Goal: Check status: Check status

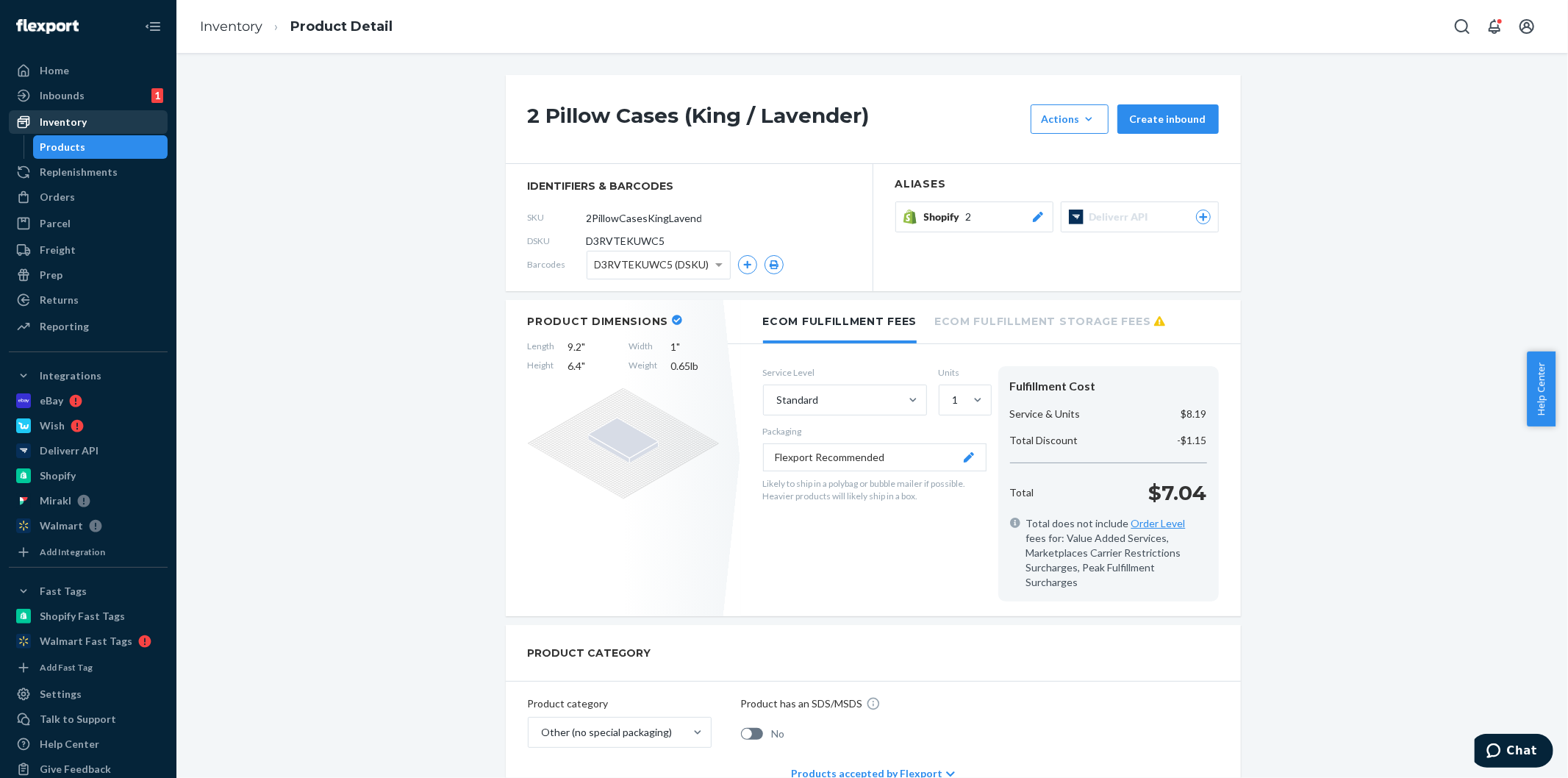
click at [64, 116] on div "Inventory" at bounding box center [63, 122] width 47 height 14
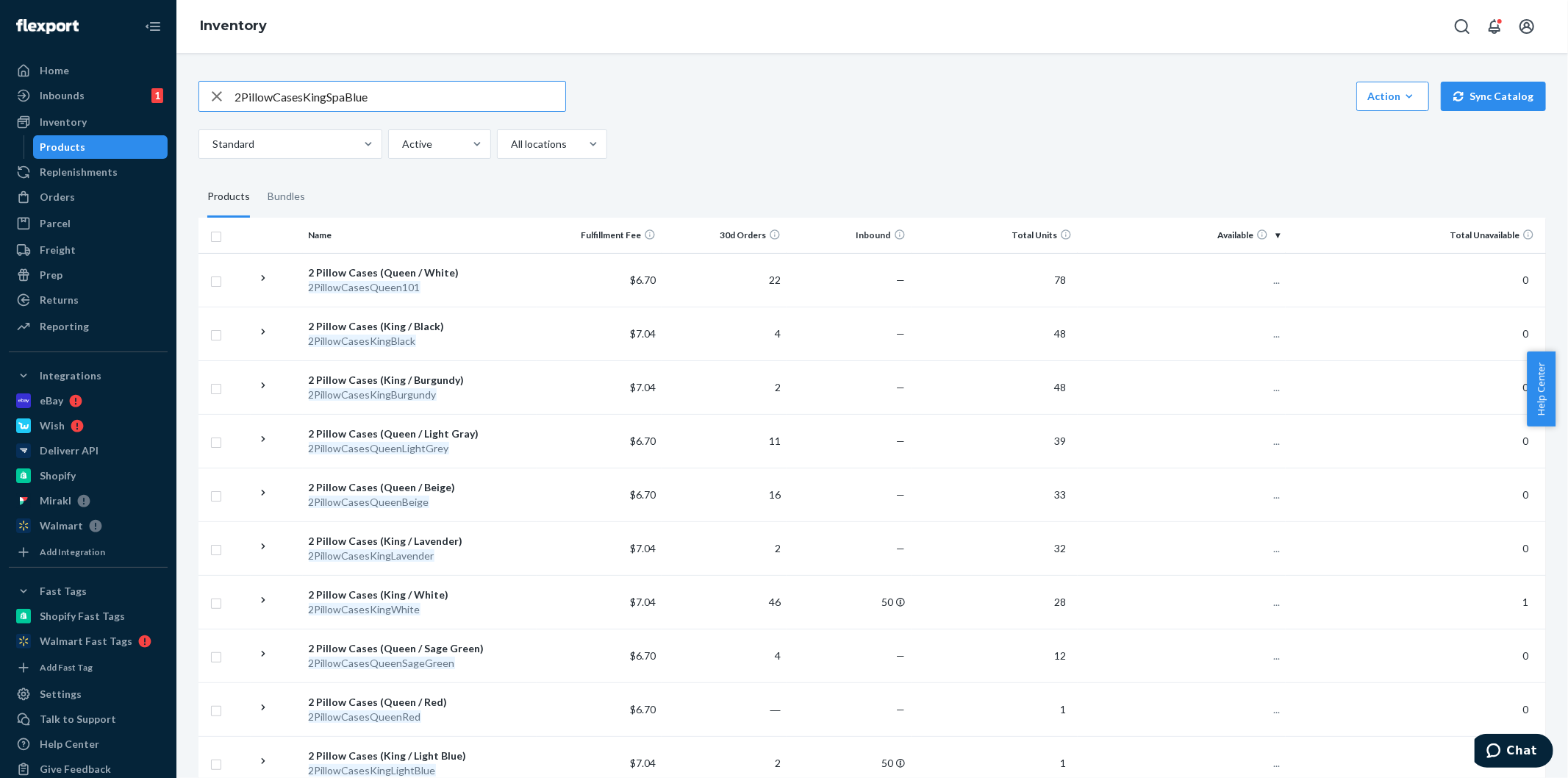
drag, startPoint x: 349, startPoint y: 98, endPoint x: 180, endPoint y: 103, distance: 169.1
click at [181, 103] on div "2PillowCasesKingSpaBlue Action Create product Create bundle Bulk create product…" at bounding box center [872, 415] width 1392 height 725
paste input "922002837584934-8229076630"
type input "922002837584934-8229076630"
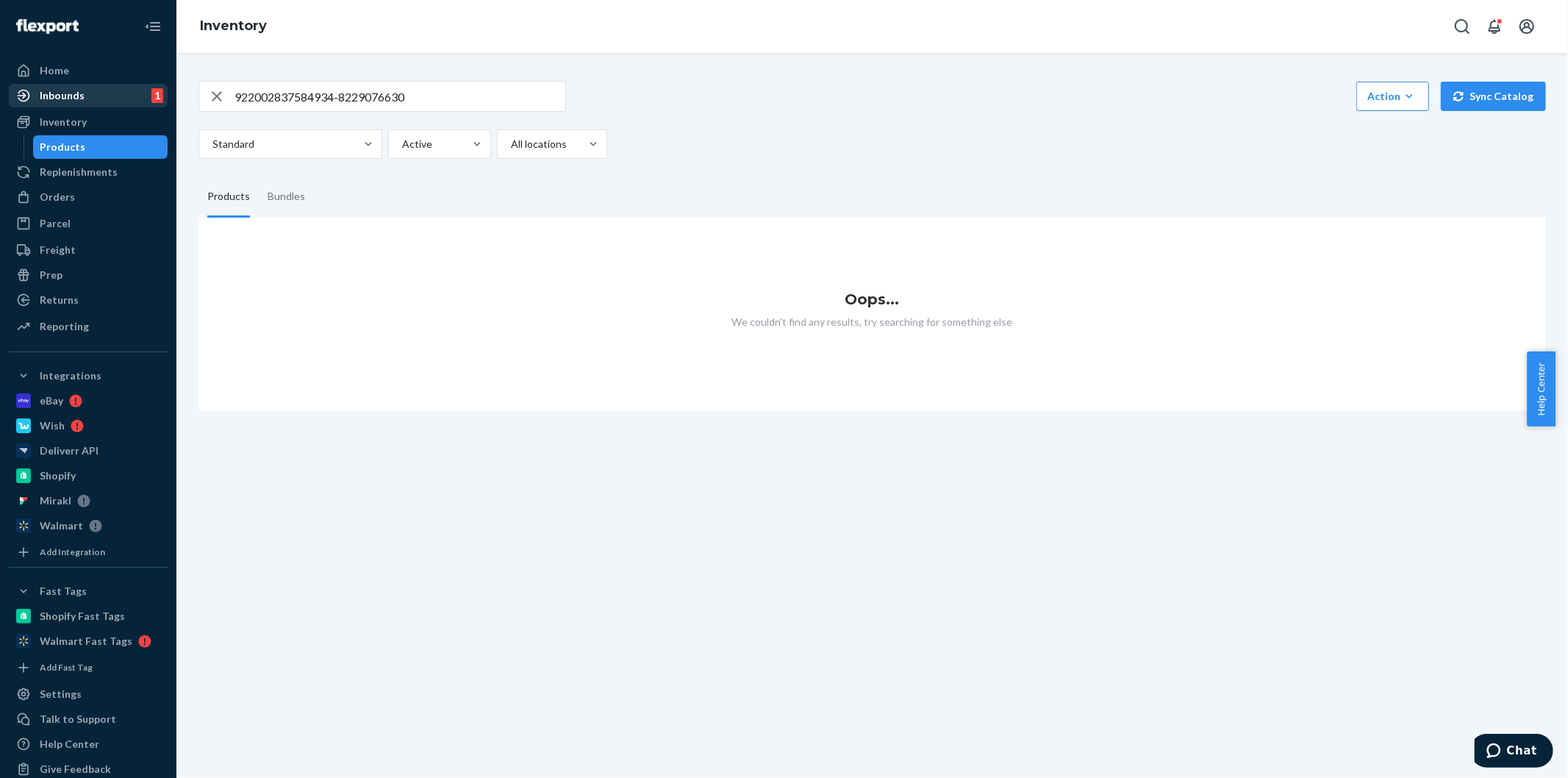
click at [78, 89] on div "Inbounds" at bounding box center [62, 96] width 45 height 14
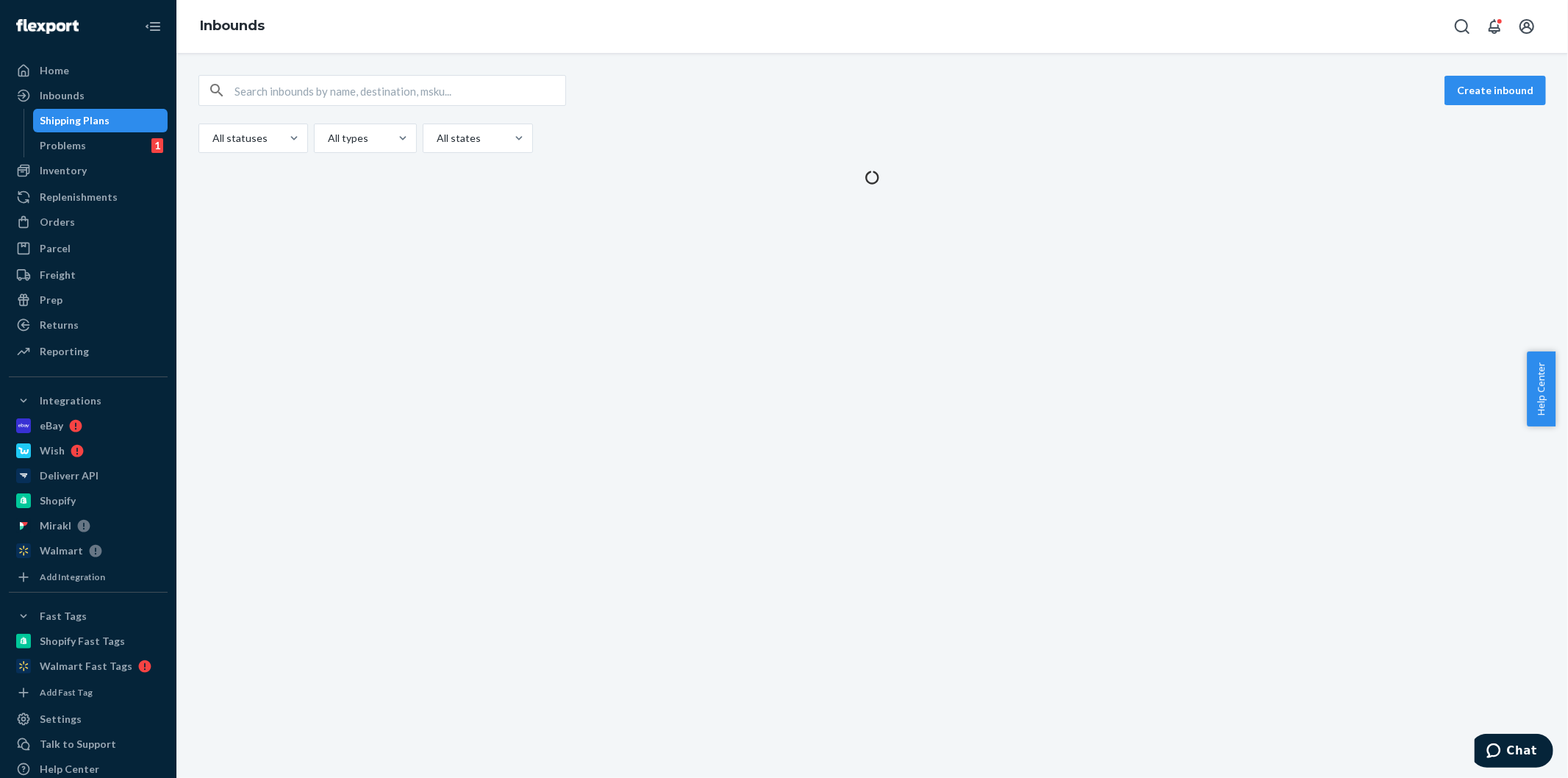
click at [59, 236] on ul "Home Inbounds Shipping Plans Problems 1 Inventory Products Replenishments Order…" at bounding box center [88, 211] width 159 height 306
click at [71, 223] on div "Orders" at bounding box center [88, 222] width 156 height 21
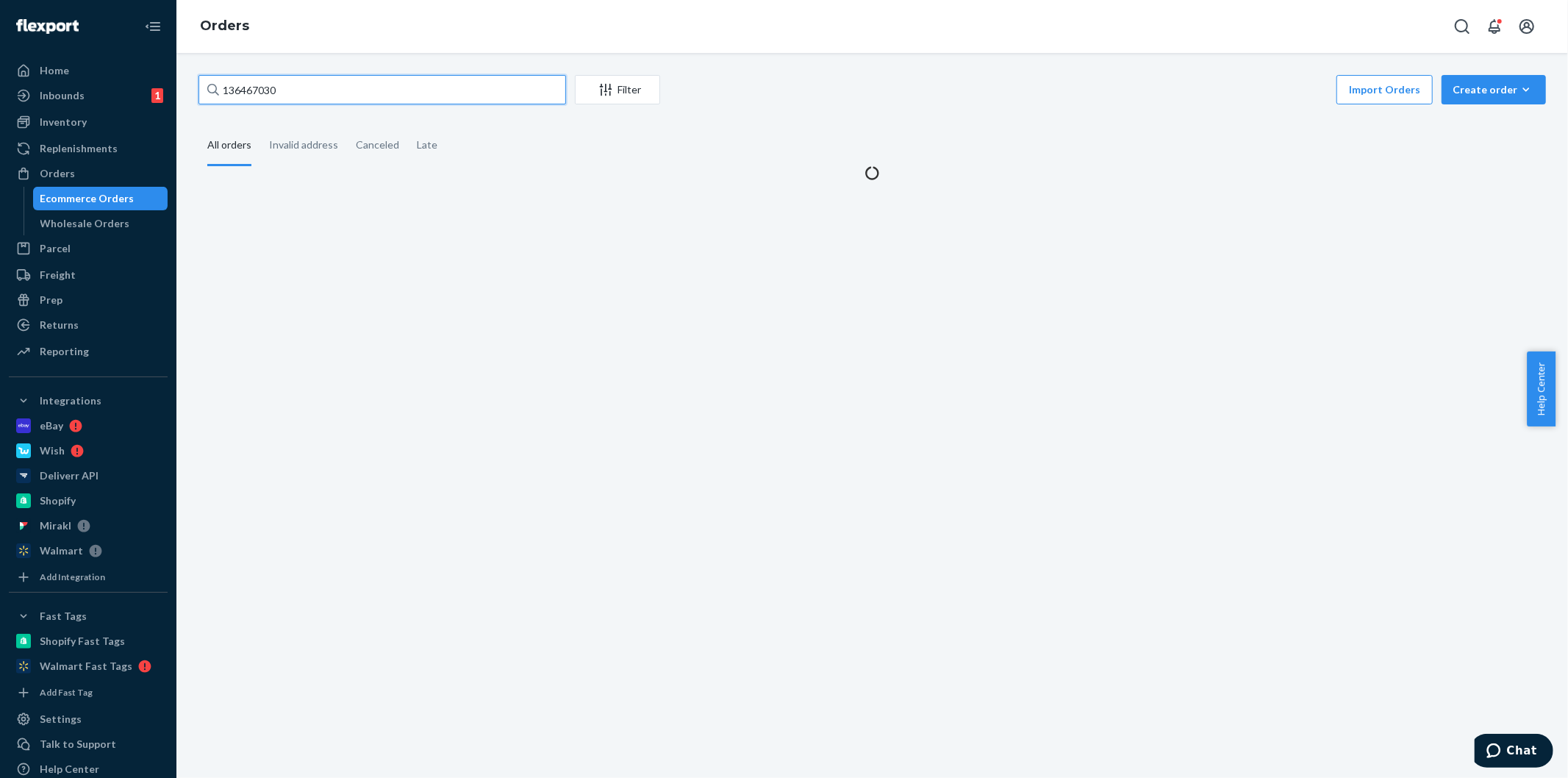
click at [334, 86] on input "136467030" at bounding box center [382, 89] width 367 height 30
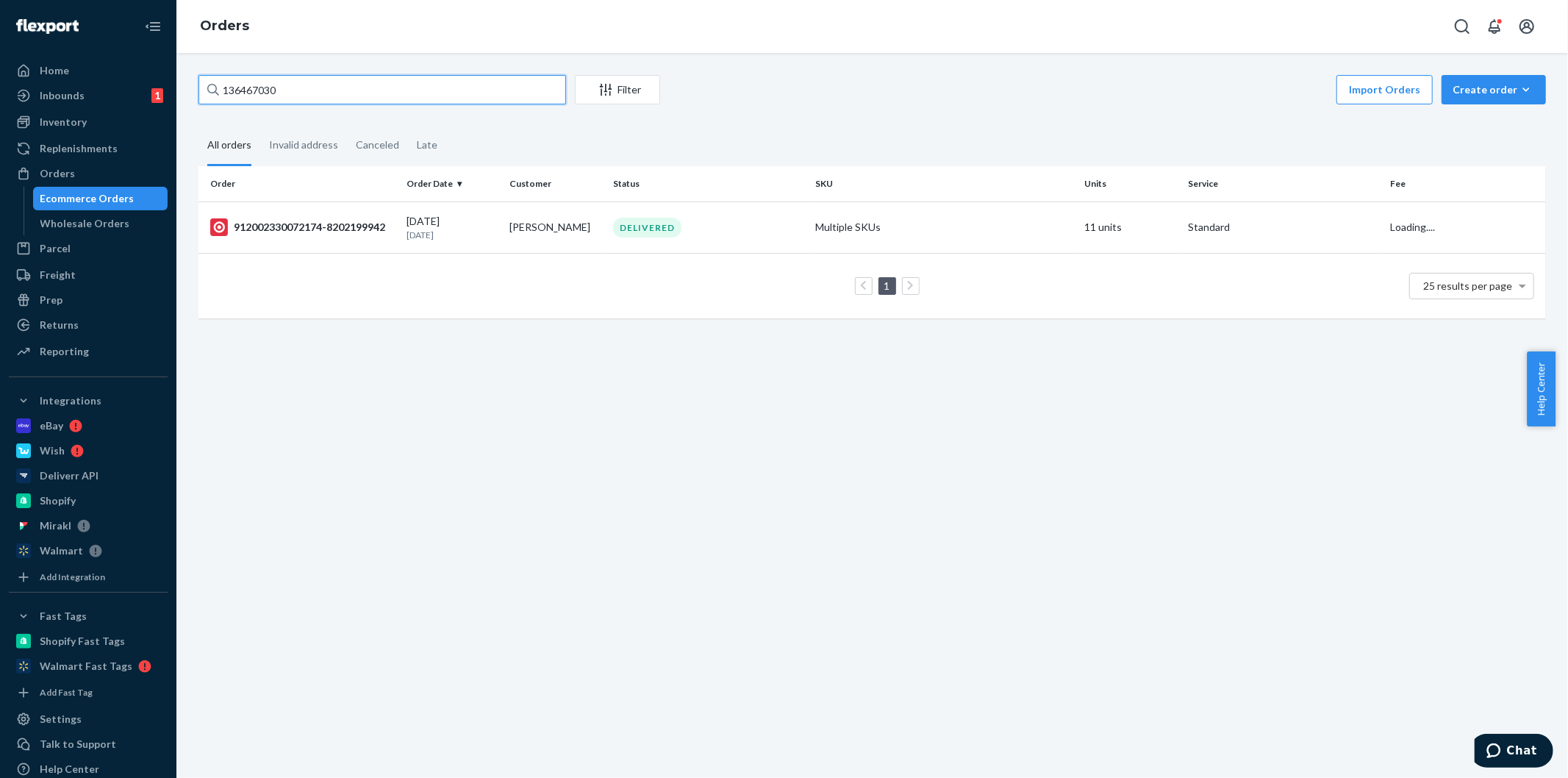
paste input "922002837584934-82290766"
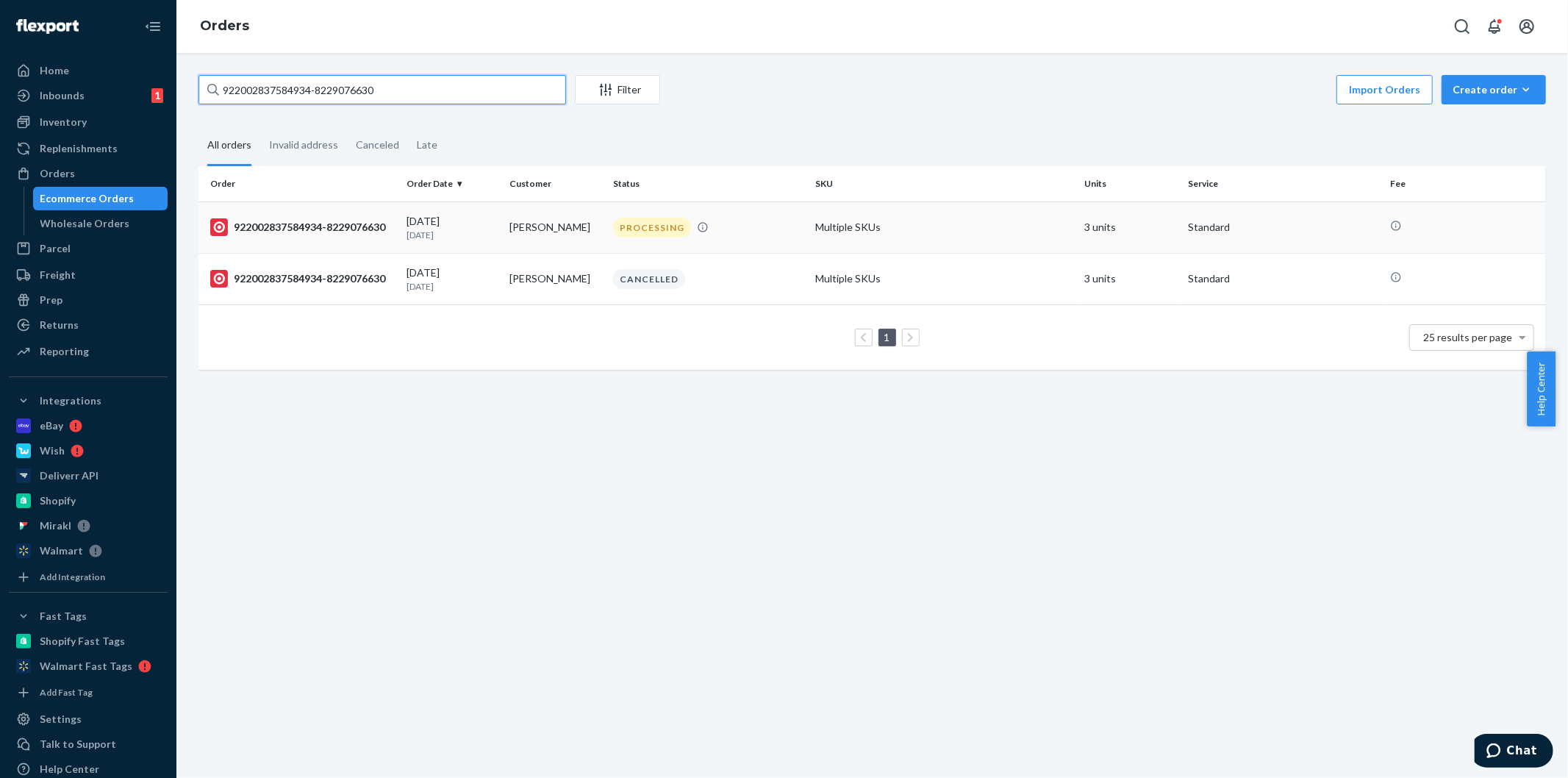
type input "922002837584934-8229076630"
click at [600, 219] on td "[PERSON_NAME]" at bounding box center [555, 227] width 104 height 51
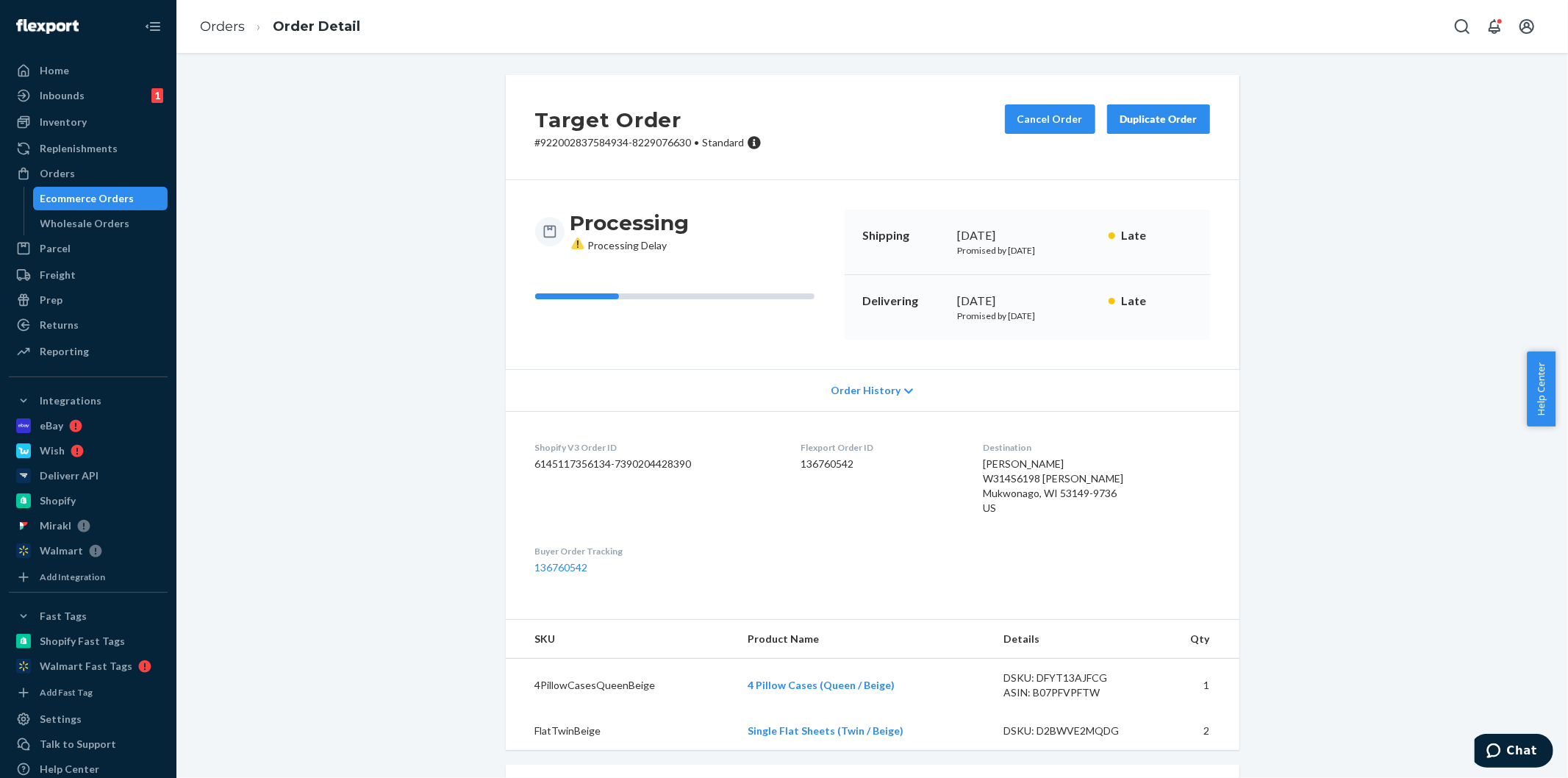
click at [833, 471] on dd "136760542" at bounding box center [881, 464] width 159 height 14
copy dd "136760542"
